Goal: Communication & Community: Answer question/provide support

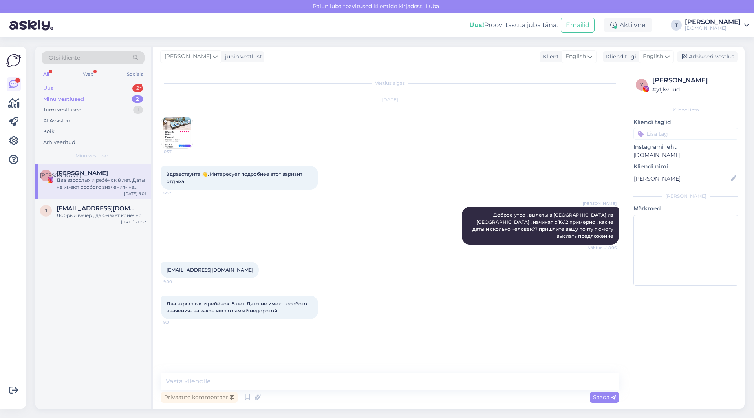
click at [103, 86] on div "Uus 2" at bounding box center [93, 88] width 103 height 11
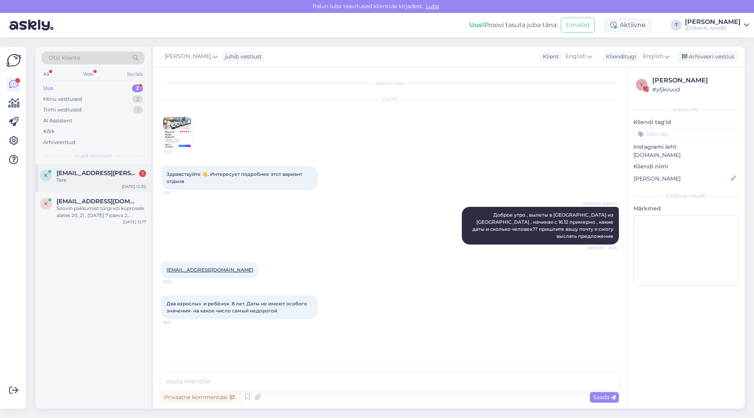
click at [94, 173] on span "[EMAIL_ADDRESS][PERSON_NAME][DOMAIN_NAME]" at bounding box center [98, 173] width 82 height 7
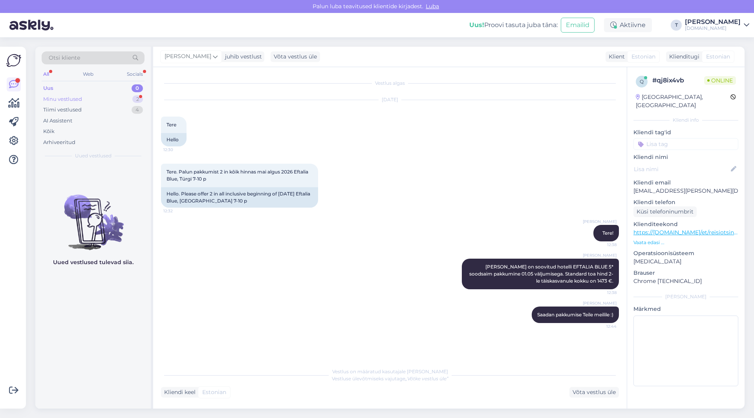
click at [81, 101] on div "Minu vestlused" at bounding box center [62, 99] width 39 height 8
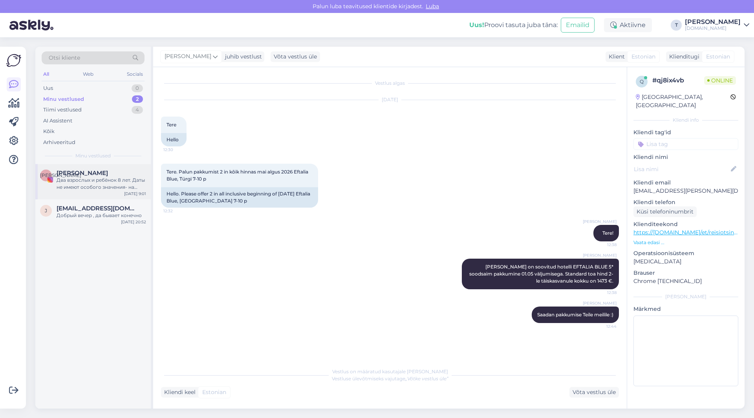
click at [91, 181] on div "Два взрослых и ребёнок 8 лет. Даты не имеют особого значения- на какое число са…" at bounding box center [102, 184] width 90 height 14
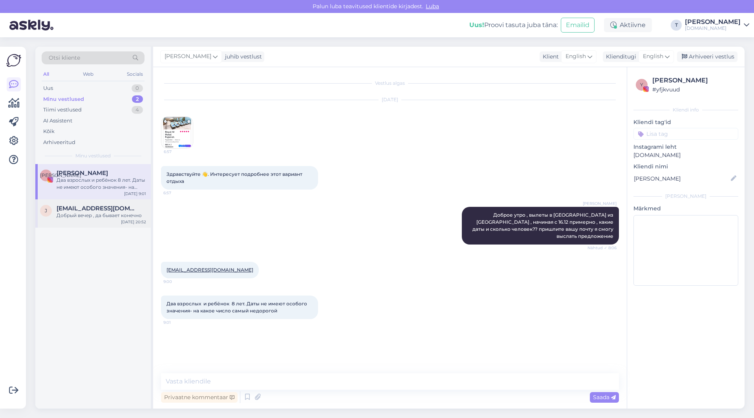
click at [93, 207] on span "[EMAIL_ADDRESS][DOMAIN_NAME]" at bounding box center [98, 208] width 82 height 7
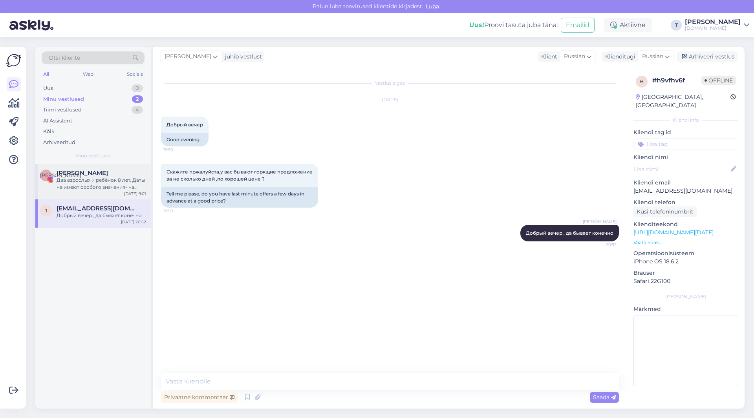
click at [93, 180] on div "Два взрослых и ребёнок 8 лет. Даты не имеют особого значения- на какое число са…" at bounding box center [102, 184] width 90 height 14
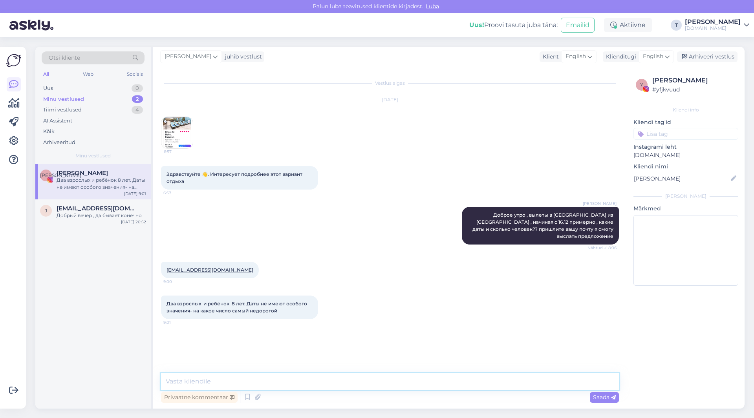
click at [276, 379] on textarea at bounding box center [390, 382] width 458 height 16
type textarea "j"
type textarea "отправила вам на почту"
